Goal: Transaction & Acquisition: Purchase product/service

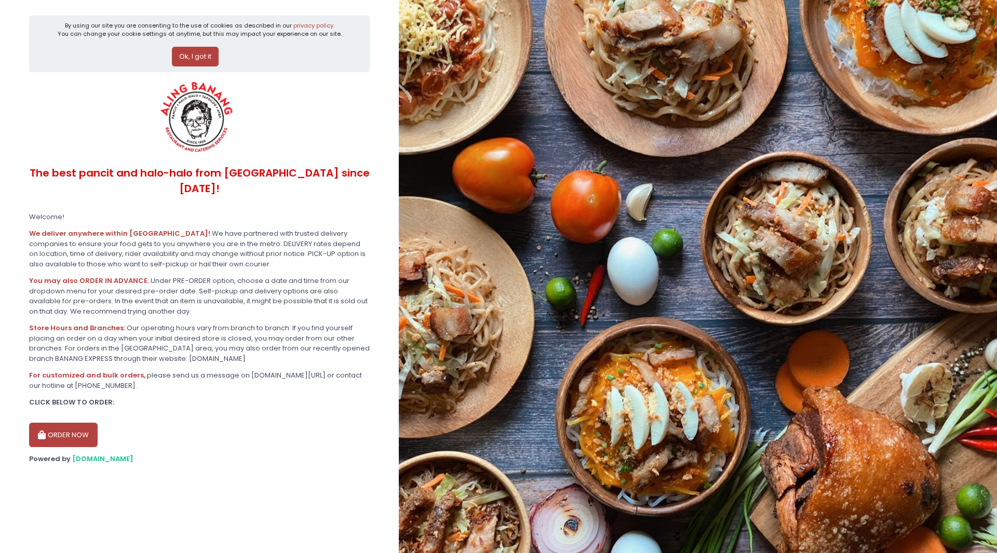
click at [71, 423] on button "ORDER NOW" at bounding box center [63, 435] width 69 height 25
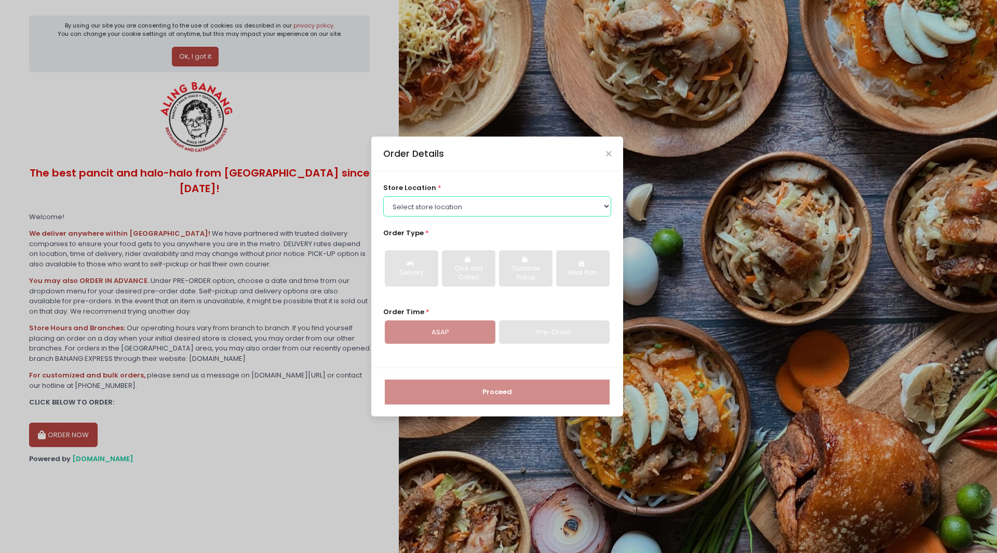
click at [607, 205] on select "Select store location ALING [GEOGRAPHIC_DATA] - [GEOGRAPHIC_DATA] [GEOGRAPHIC_D…" at bounding box center [497, 206] width 229 height 20
select select "614aea76e4942a4c99b3f7f2"
click at [383, 196] on select "Select store location ALING [GEOGRAPHIC_DATA] - [GEOGRAPHIC_DATA] [GEOGRAPHIC_D…" at bounding box center [497, 206] width 229 height 20
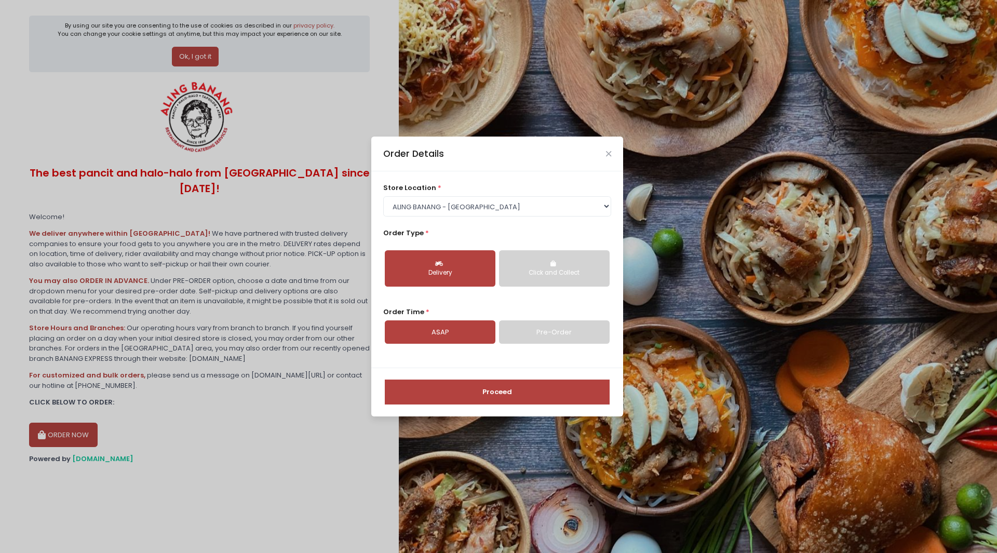
click at [428, 266] on button "Delivery" at bounding box center [440, 268] width 111 height 36
click at [444, 273] on div "Delivery" at bounding box center [440, 273] width 96 height 9
click at [536, 274] on div "Click and Collect" at bounding box center [554, 273] width 96 height 9
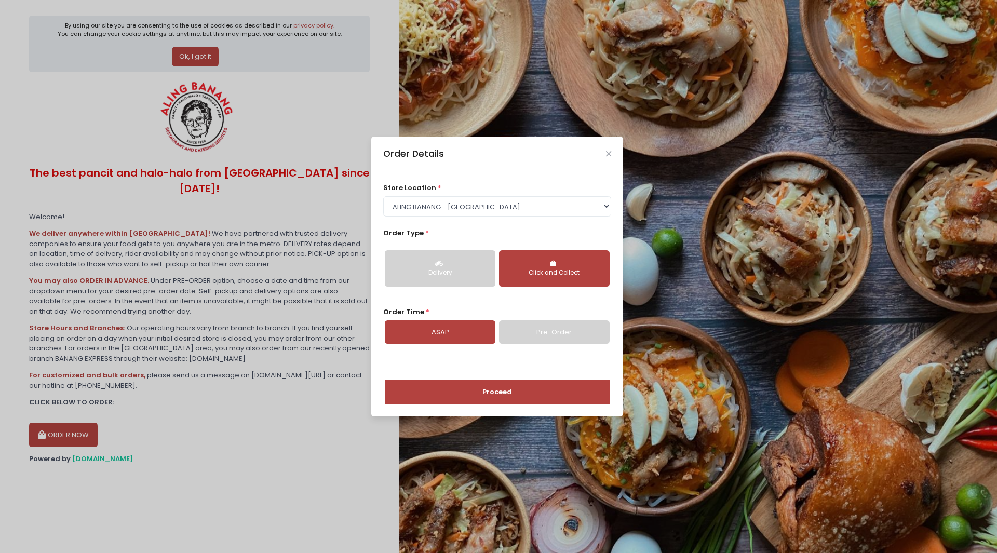
click at [460, 279] on button "Delivery" at bounding box center [440, 268] width 111 height 36
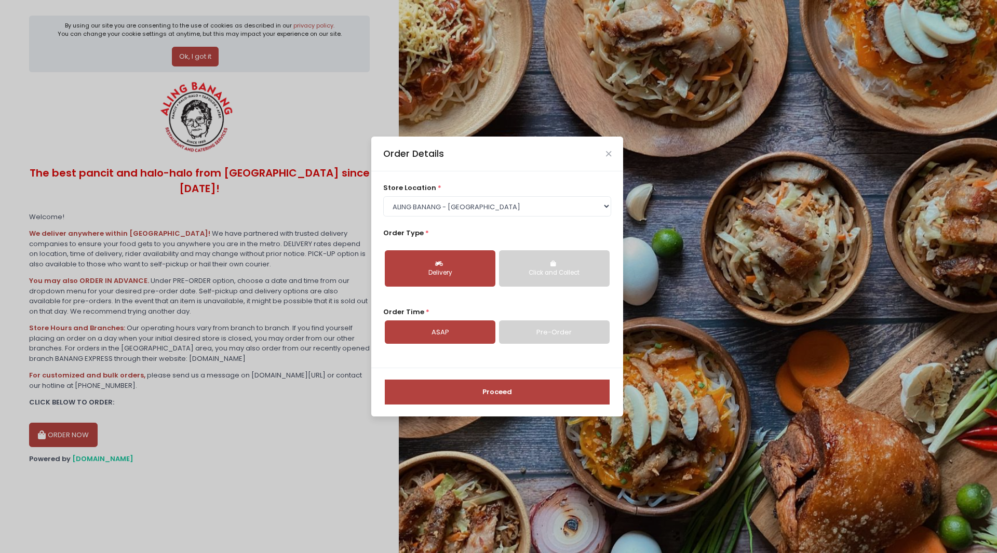
click at [547, 331] on link "Pre-Order" at bounding box center [554, 332] width 111 height 24
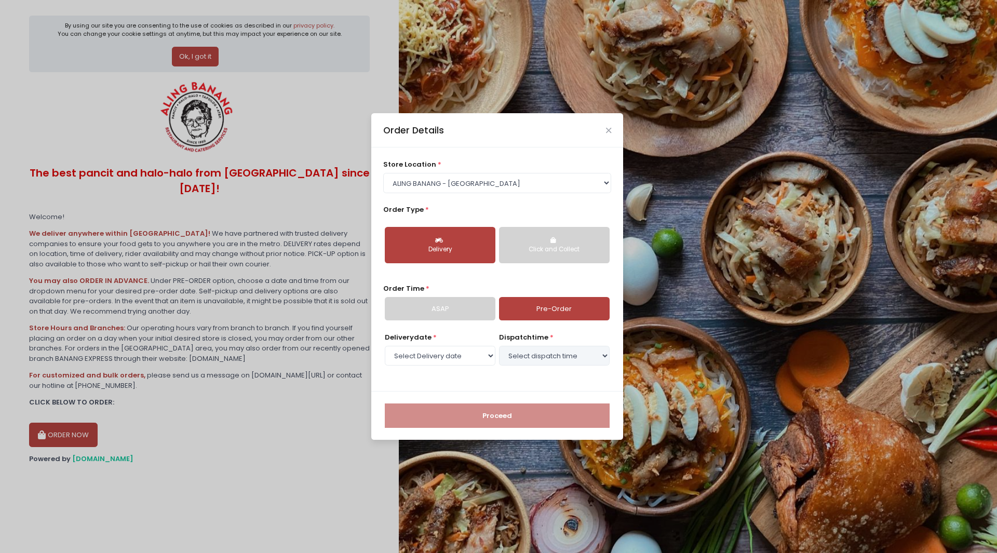
select select "[DATE]"
click at [485, 356] on select "Select Delivery date [DATE] [DATE] [DATE] [DATE] [DATE] [DATE] [DATE]" at bounding box center [440, 356] width 111 height 20
click at [535, 356] on select "Select dispatch time 11:00 AM - 11:30 AM 11:30 AM - 12:00 PM 12:00 PM - 12:30 P…" at bounding box center [554, 356] width 111 height 20
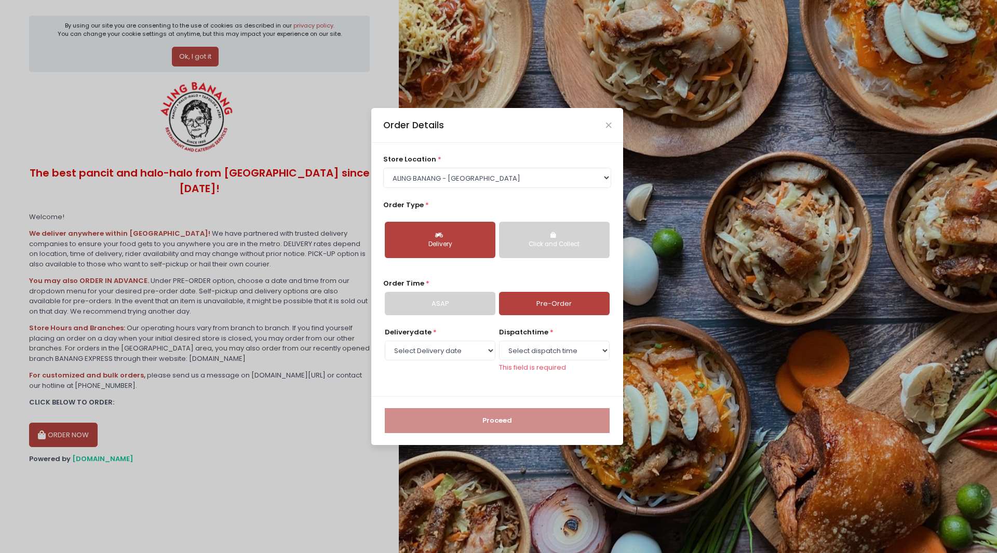
click at [462, 315] on link "ASAP" at bounding box center [440, 304] width 111 height 24
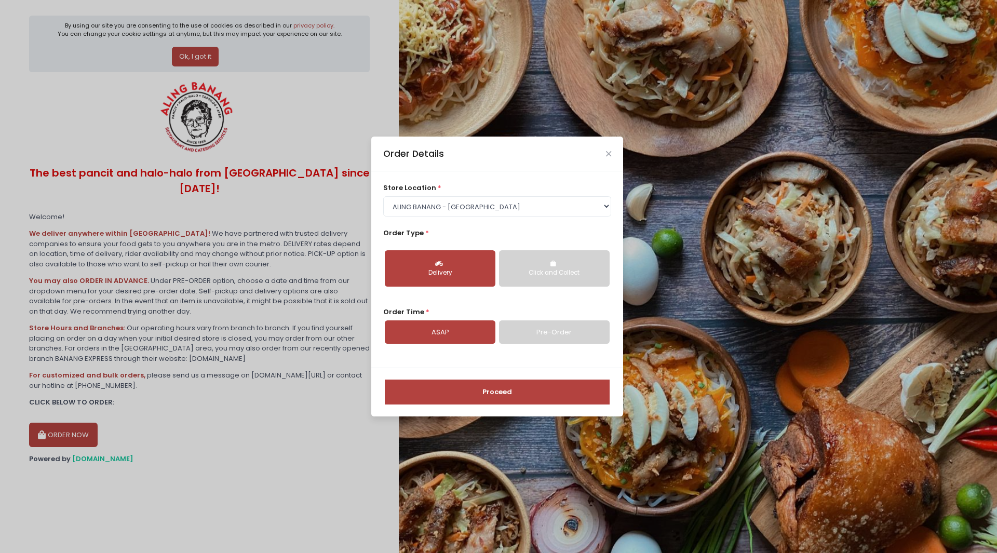
click at [473, 381] on button "Proceed" at bounding box center [497, 392] width 225 height 25
